Goal: Task Accomplishment & Management: Use online tool/utility

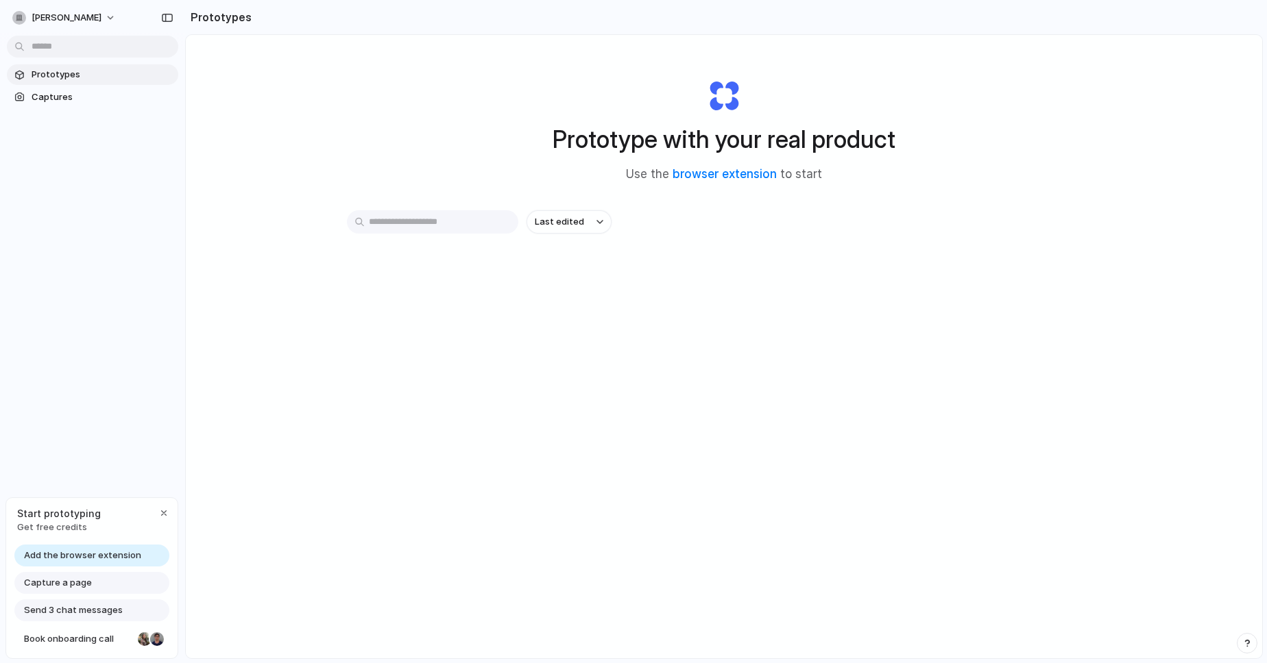
click at [73, 554] on span "Add the browser extension" at bounding box center [82, 556] width 117 height 14
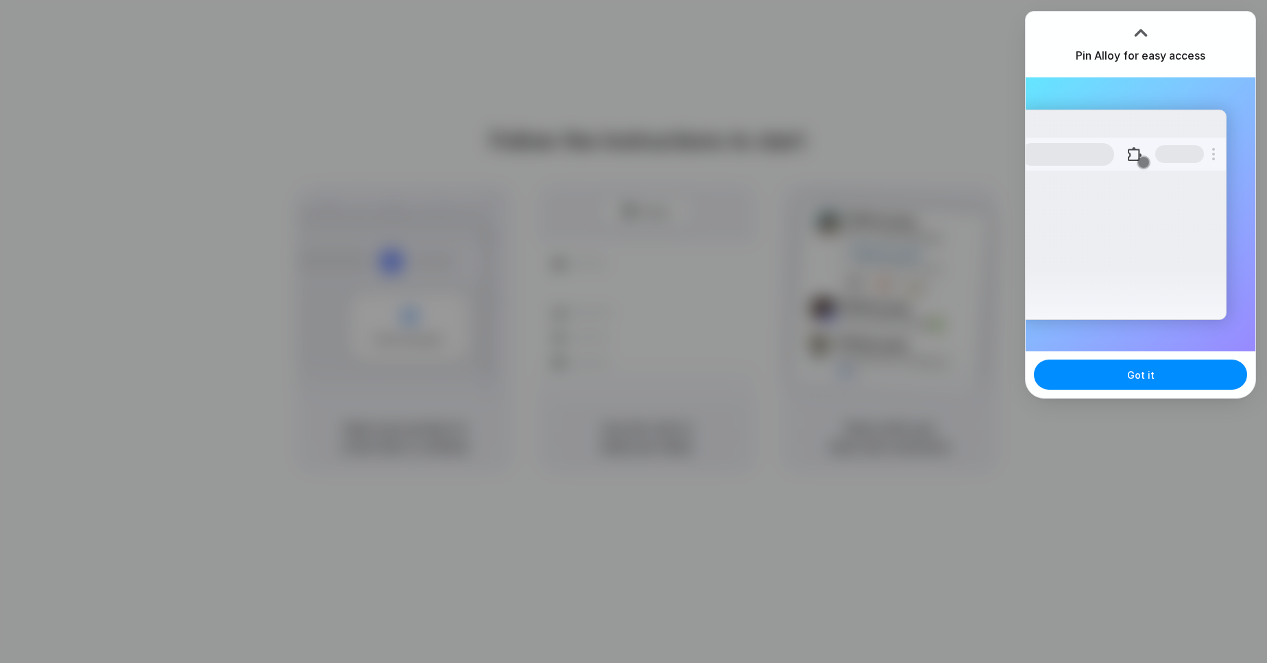
click at [1126, 280] on div "Extensions Alloy · AI Prototyping for..." at bounding box center [1122, 215] width 207 height 210
click at [1140, 378] on span "Got it" at bounding box center [1140, 375] width 27 height 14
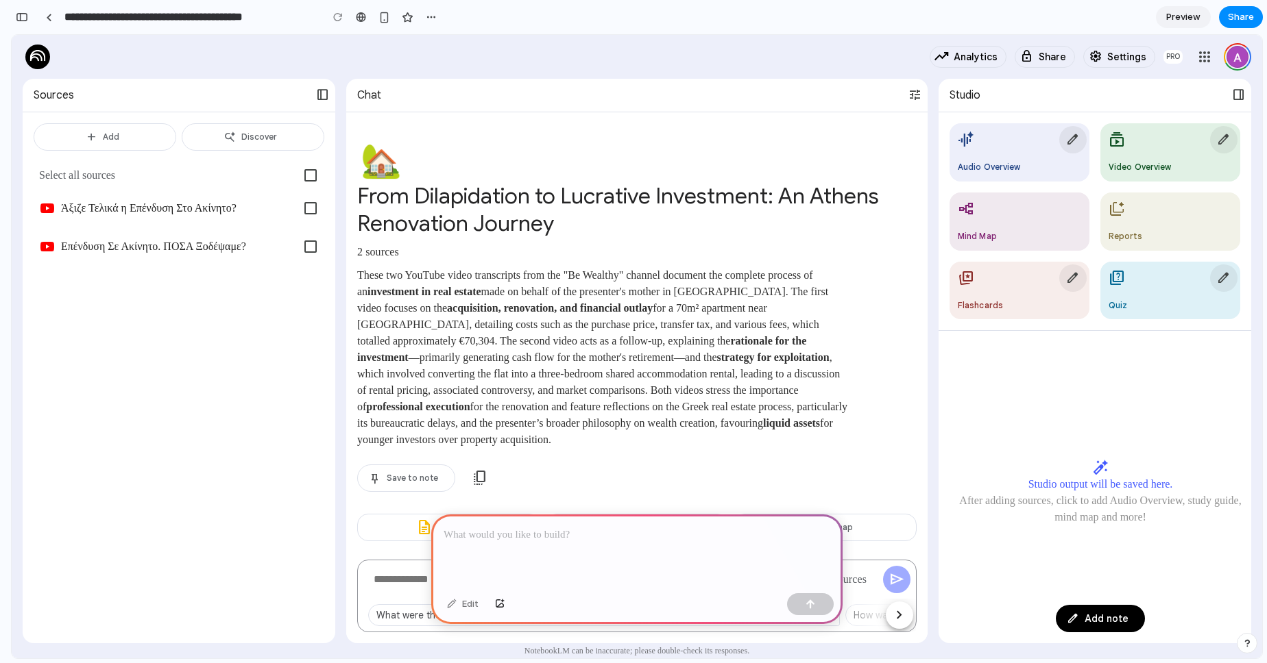
click at [677, 548] on div at bounding box center [636, 551] width 411 height 73
